Goal: Ask a question

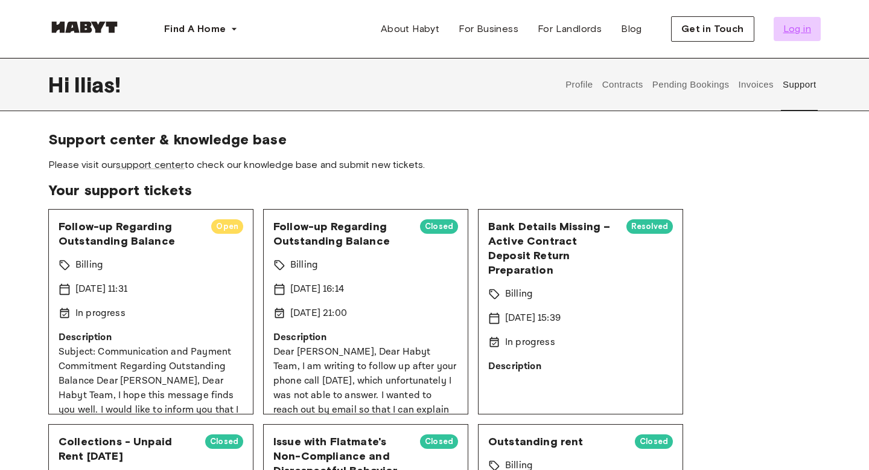
click at [788, 28] on span "Log in" at bounding box center [798, 29] width 28 height 14
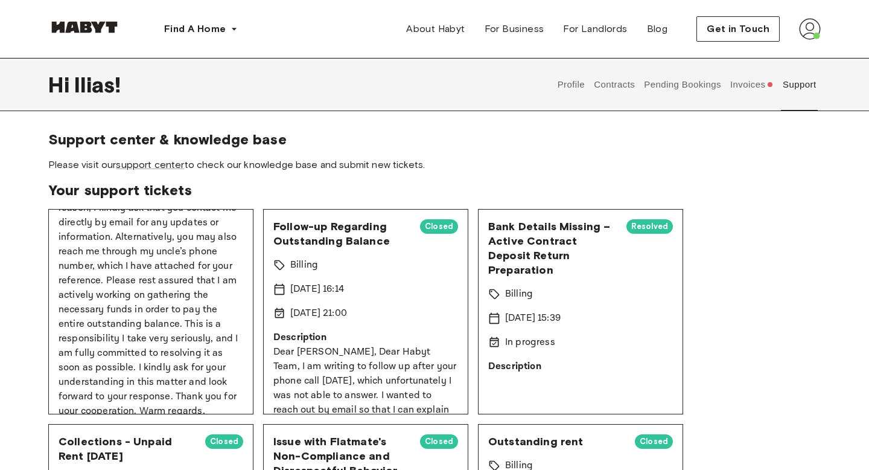
click at [803, 86] on button "Support" at bounding box center [799, 84] width 37 height 53
click at [799, 74] on button "Support" at bounding box center [799, 84] width 37 height 53
click at [805, 88] on button "Support" at bounding box center [799, 84] width 37 height 53
click at [736, 98] on button "Invoices" at bounding box center [752, 84] width 46 height 53
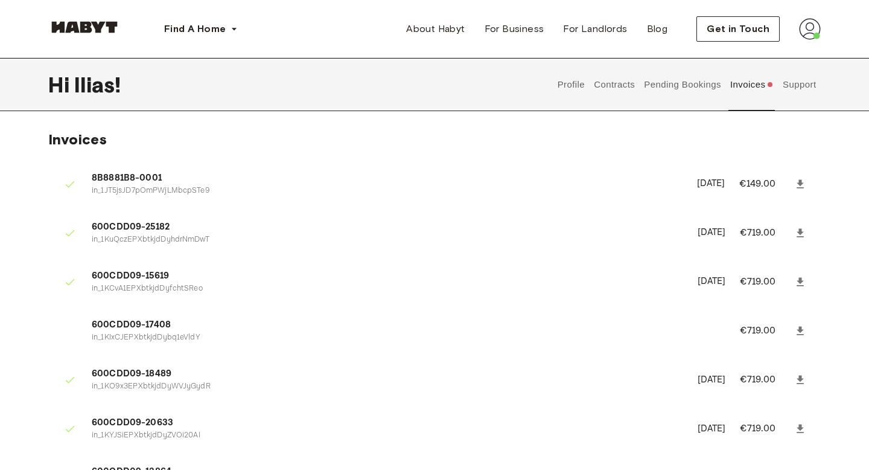
click at [793, 89] on button "Support" at bounding box center [799, 84] width 37 height 53
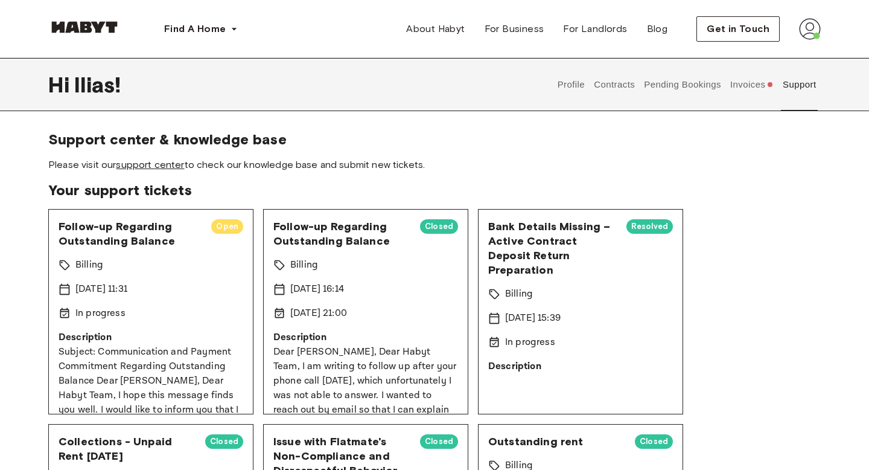
click at [176, 162] on link "support center" at bounding box center [150, 164] width 68 height 11
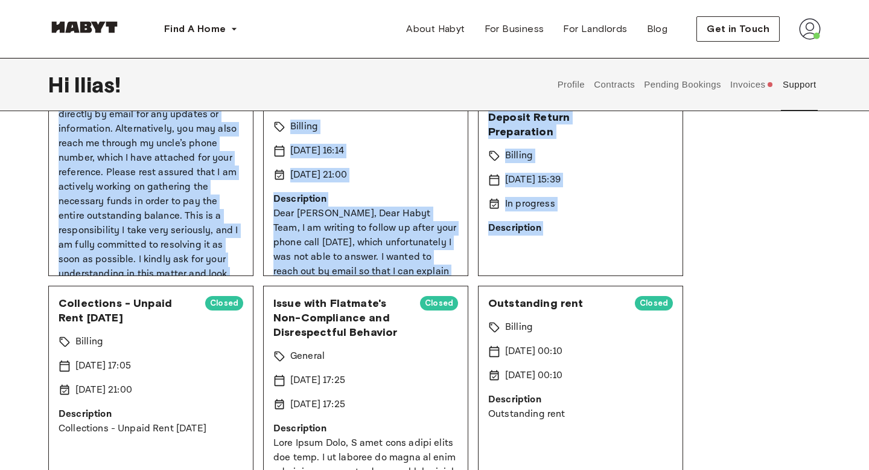
scroll to position [245, 0]
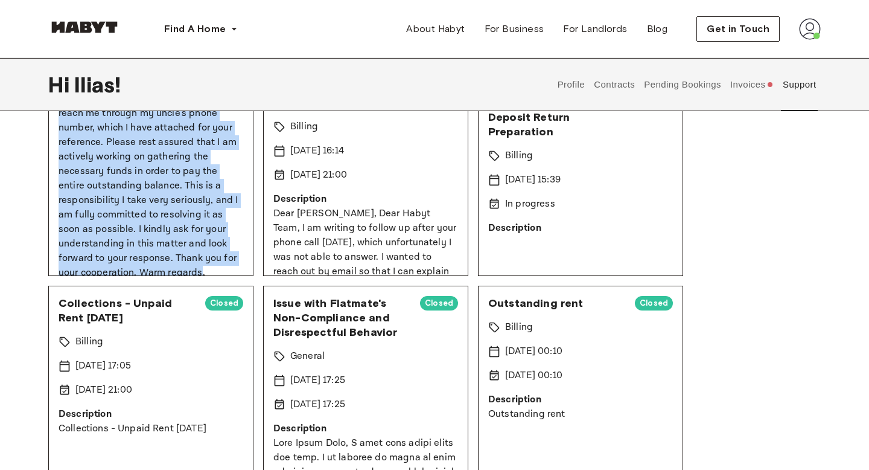
drag, startPoint x: 62, startPoint y: 199, endPoint x: 227, endPoint y: 257, distance: 175.5
click at [227, 257] on div "Description Subject: Communication and Payment Commitment Regarding Outstanding…" at bounding box center [151, 121] width 185 height 348
copy div "Description Subject: Communication and Payment Commitment Regarding Outstanding…"
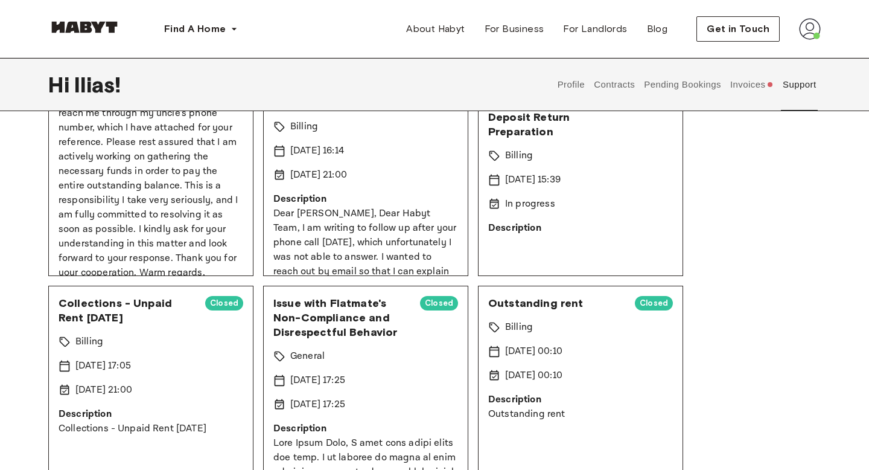
click at [11, 333] on div "Support center & knowledge base Please visit our support center to check our kn…" at bounding box center [434, 349] width 869 height 714
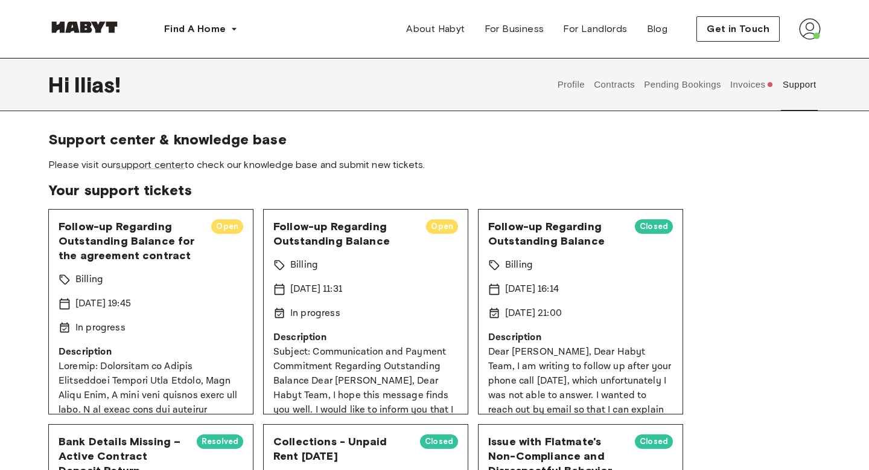
scroll to position [25, 0]
